Goal: Transaction & Acquisition: Obtain resource

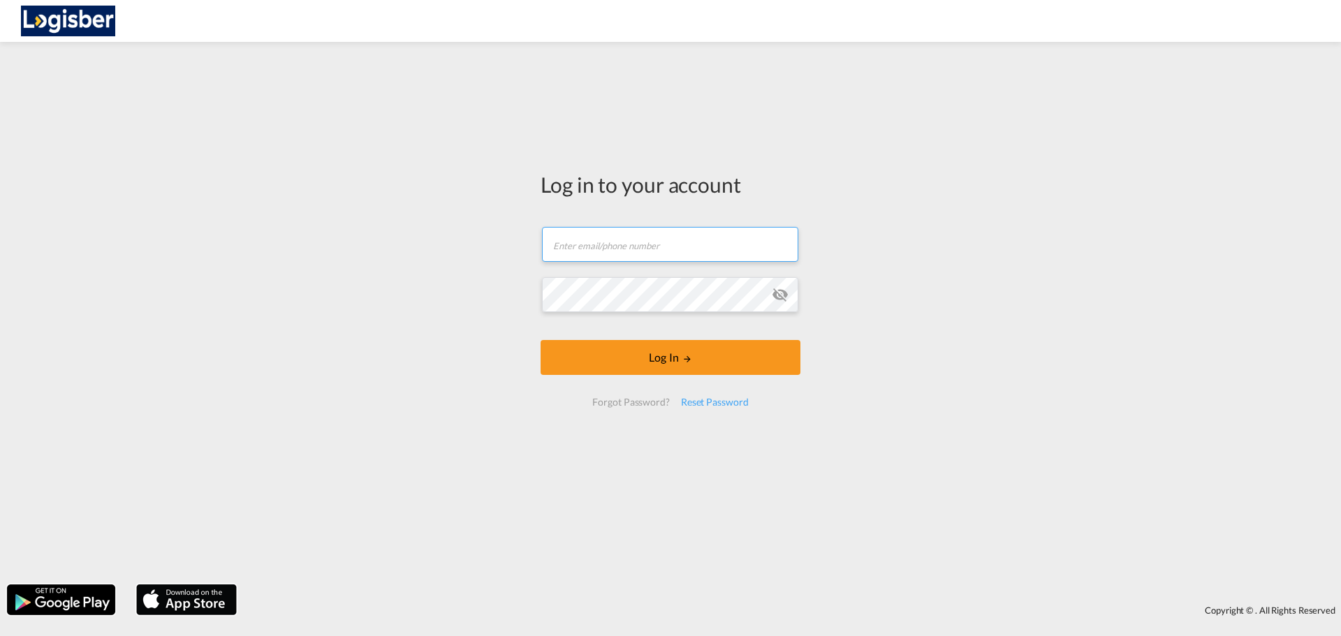
type input "[DOMAIN_NAME][EMAIL_ADDRESS][DOMAIN_NAME]"
click at [693, 378] on form "[DOMAIN_NAME][EMAIL_ADDRESS][DOMAIN_NAME] Email field is required Password fiel…" at bounding box center [671, 316] width 260 height 207
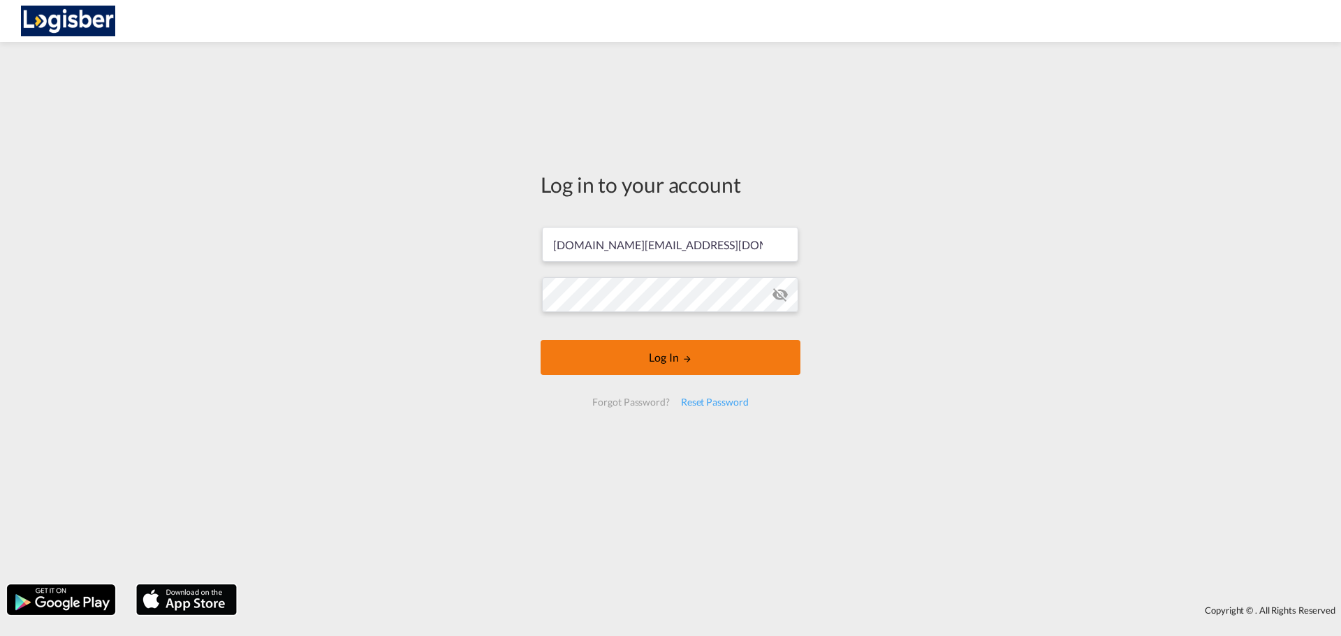
click at [689, 364] on md-icon "LOGIN" at bounding box center [687, 359] width 10 height 10
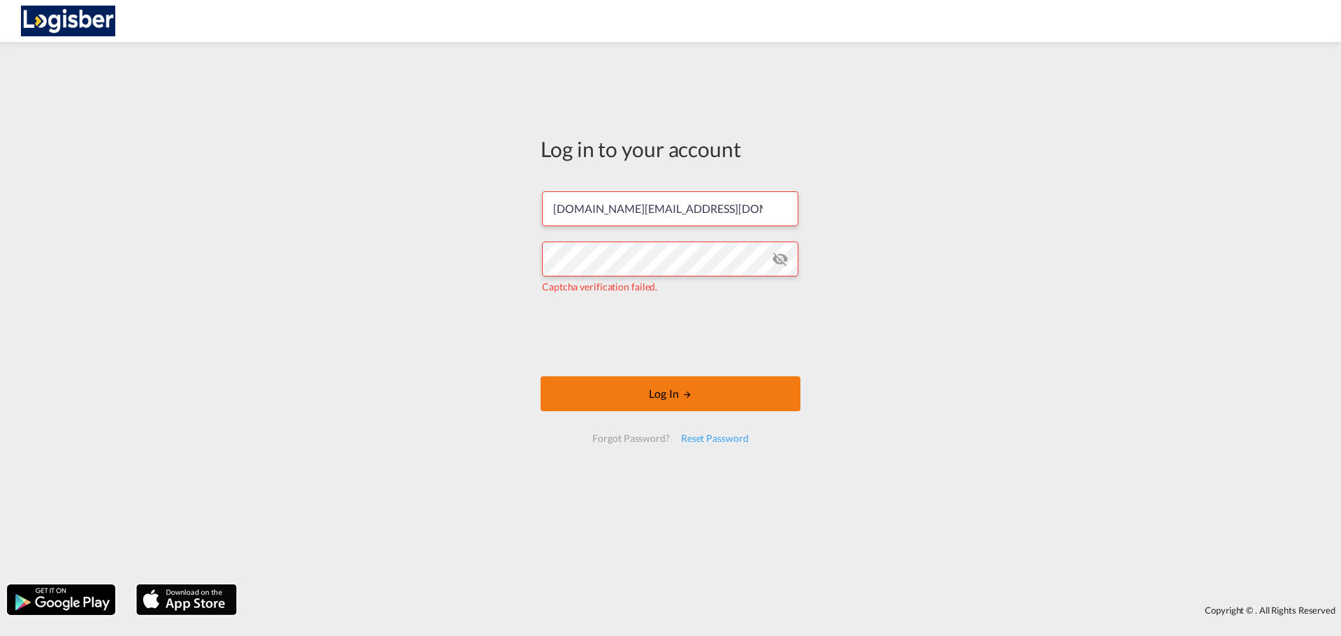
click at [627, 397] on button "Log In" at bounding box center [671, 394] width 260 height 35
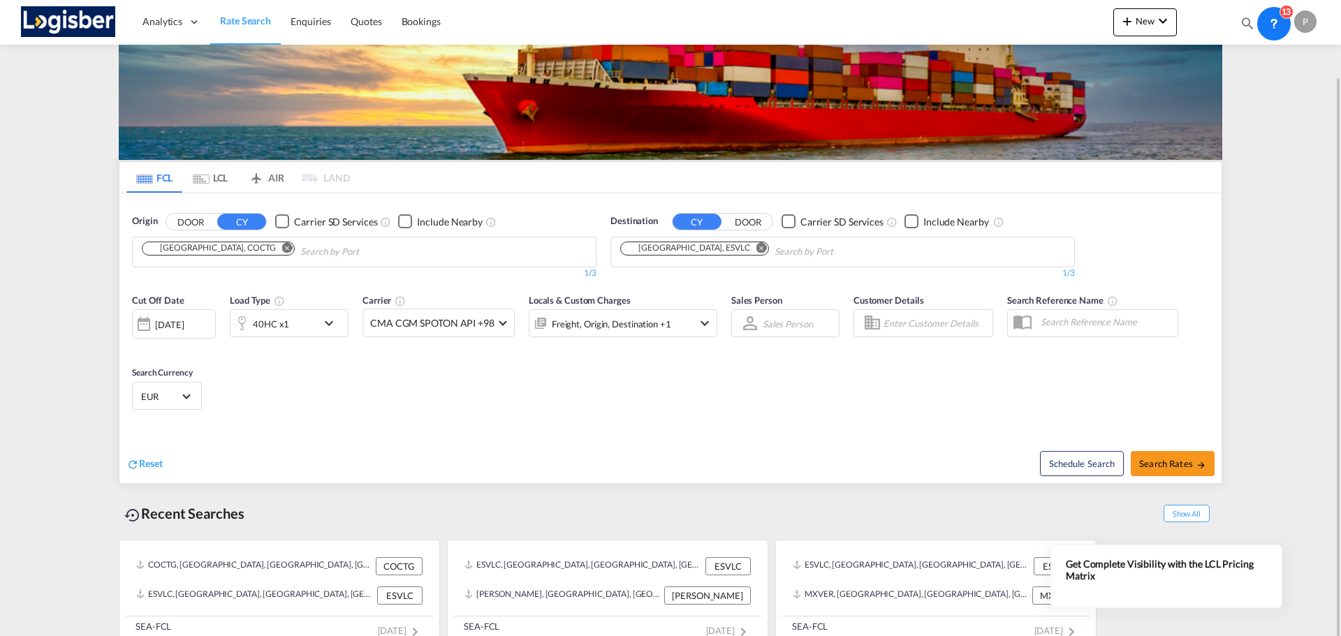
scroll to position [64, 0]
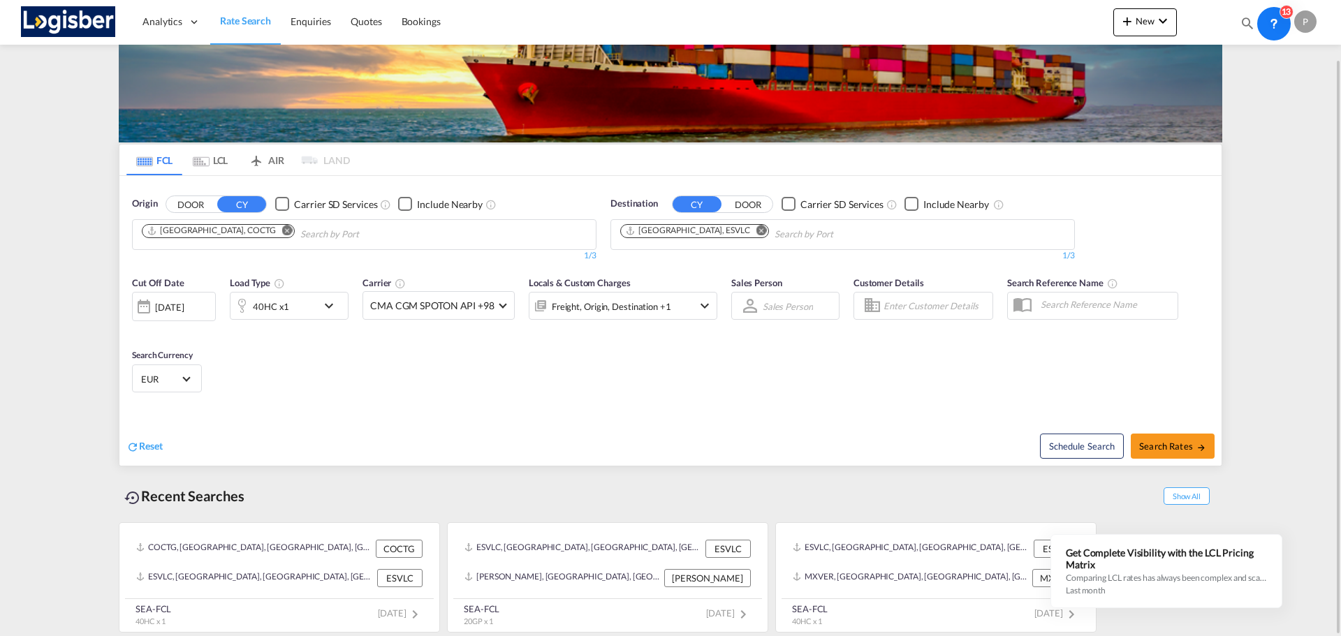
click at [282, 233] on md-icon "Remove" at bounding box center [287, 230] width 10 height 10
click at [369, 234] on body "Analytics Dashboard Rate Search Enquiries Quotes Bookings" at bounding box center [670, 318] width 1341 height 636
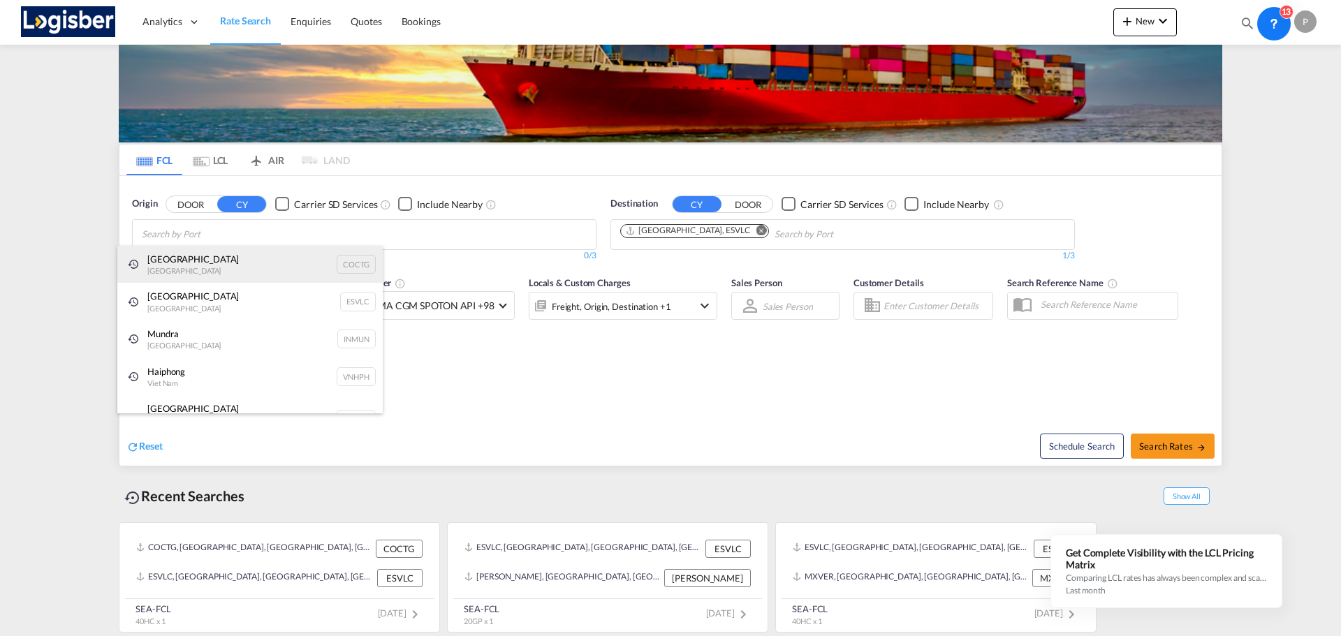
click at [237, 258] on div "Cartagena [GEOGRAPHIC_DATA] COCTG" at bounding box center [249, 265] width 265 height 38
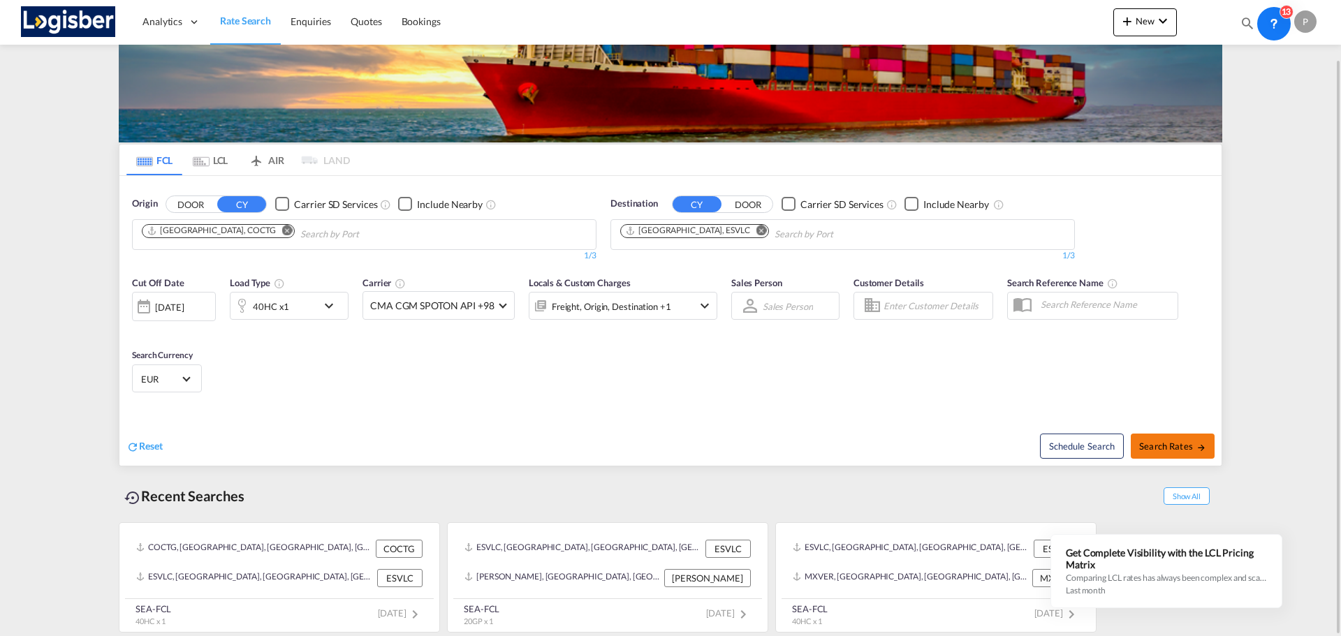
click at [1181, 451] on span "Search Rates" at bounding box center [1172, 446] width 67 height 11
type input "COCTG to ESVLC / [DATE]"
